Goal: Obtain resource: Download file/media

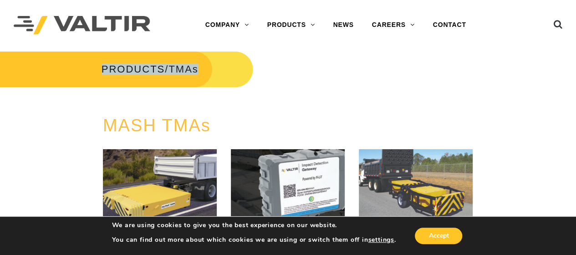
drag, startPoint x: 574, startPoint y: 48, endPoint x: 576, endPoint y: 60, distance: 11.6
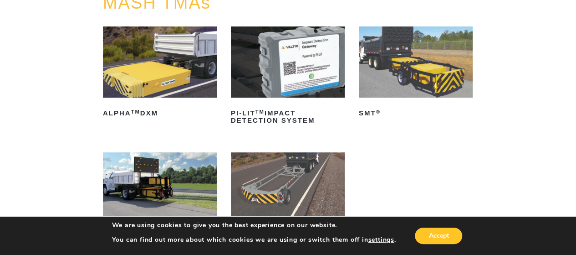
scroll to position [119, 0]
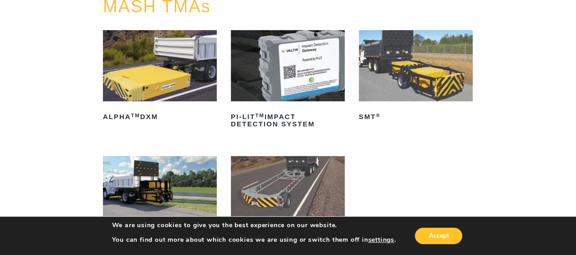
click at [128, 94] on img at bounding box center [160, 65] width 114 height 71
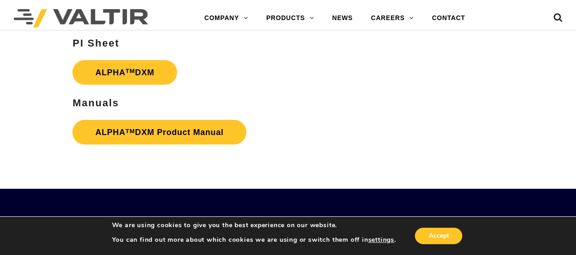
scroll to position [1289, 0]
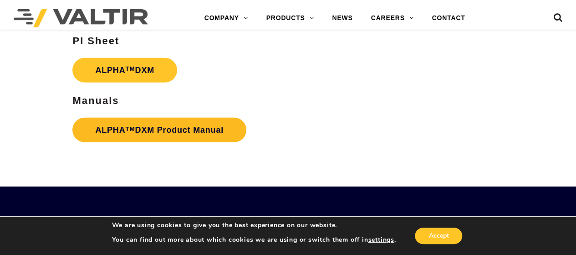
click at [196, 127] on link "ALPHA TM DXM Product Manual" at bounding box center [159, 130] width 174 height 25
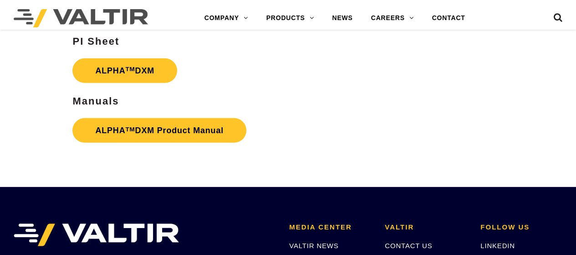
scroll to position [1289, 0]
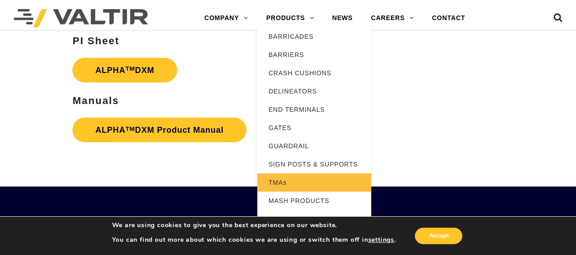
click at [273, 184] on link "TMAs" at bounding box center [314, 182] width 114 height 18
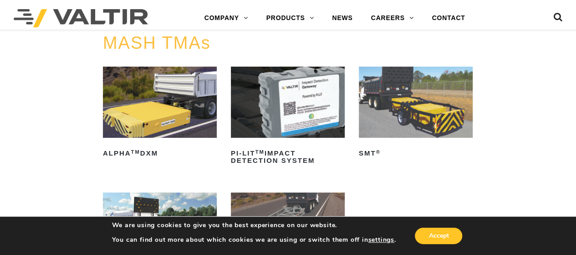
scroll to position [52, 0]
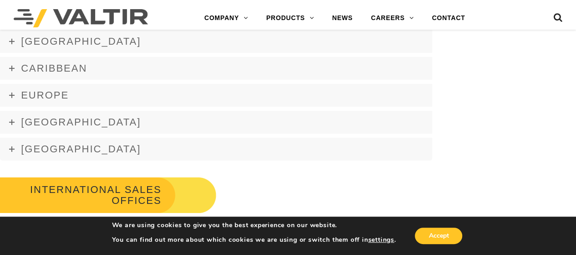
scroll to position [1450, 0]
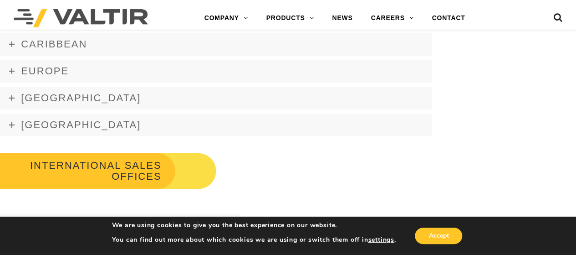
drag, startPoint x: 581, startPoint y: 24, endPoint x: 583, endPoint y: 172, distance: 147.6
click at [38, 71] on span "Europe" at bounding box center [45, 70] width 48 height 11
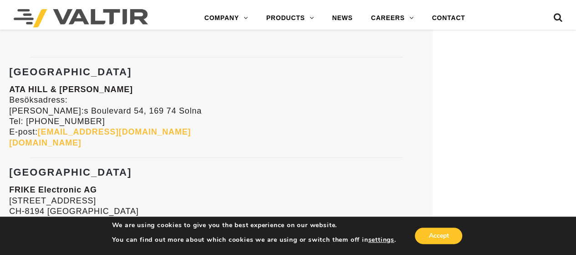
scroll to position [3348, 0]
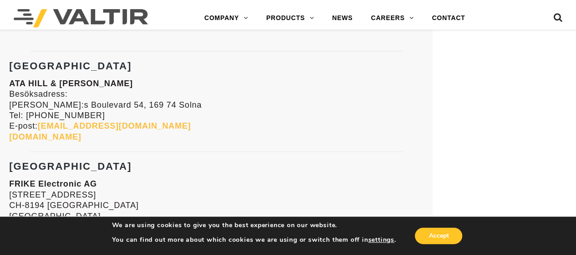
click at [40, 134] on strong "[DOMAIN_NAME]" at bounding box center [45, 136] width 72 height 9
